Goal: Information Seeking & Learning: Learn about a topic

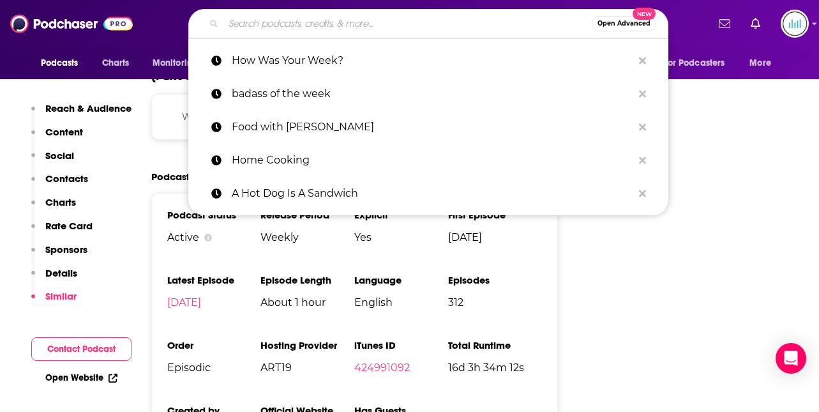
click at [248, 22] on input "Search podcasts, credits, & more..." at bounding box center [407, 23] width 368 height 20
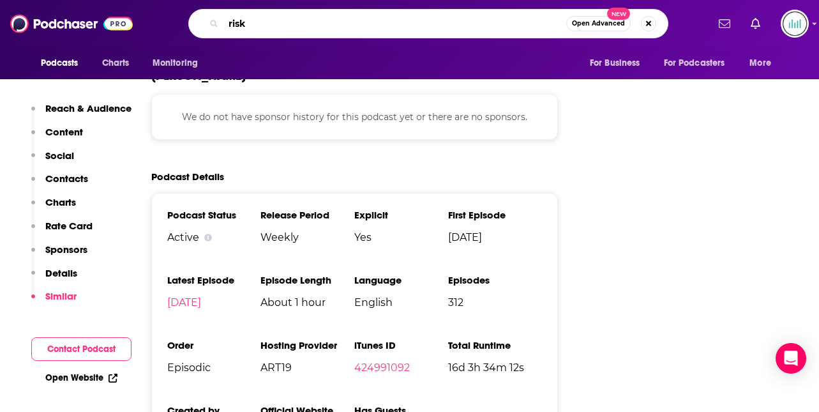
type input "risk!"
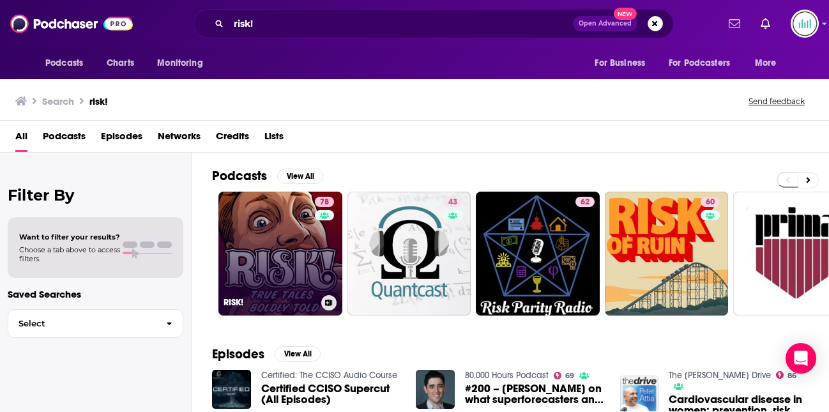
click at [272, 220] on link "78 RISK!" at bounding box center [280, 254] width 124 height 124
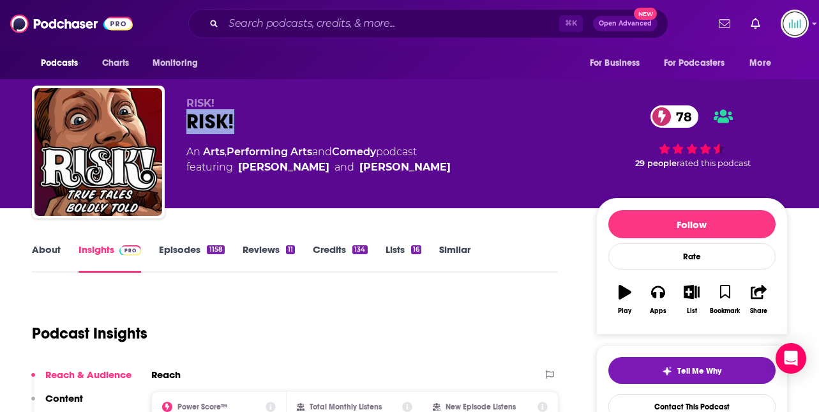
drag, startPoint x: 247, startPoint y: 123, endPoint x: 177, endPoint y: 117, distance: 70.4
click at [172, 116] on div "RISK! RISK! 78 An Arts , Performing Arts and Comedy podcast featuring [PERSON_N…" at bounding box center [410, 155] width 756 height 138
copy h2 "RISK!"
